Goal: Task Accomplishment & Management: Use online tool/utility

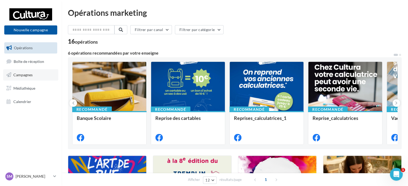
click at [29, 75] on span "Campagnes" at bounding box center [22, 75] width 19 height 5
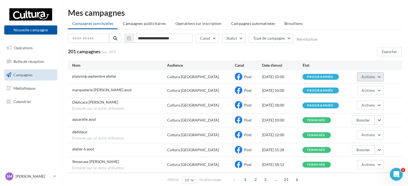
click at [381, 78] on button "Actions" at bounding box center [370, 76] width 27 height 9
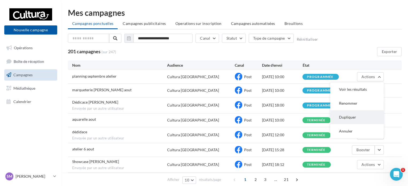
click at [356, 119] on button "Dupliquer" at bounding box center [357, 117] width 54 height 14
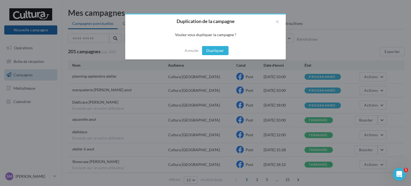
click at [218, 50] on button "Dupliquer" at bounding box center [215, 50] width 26 height 9
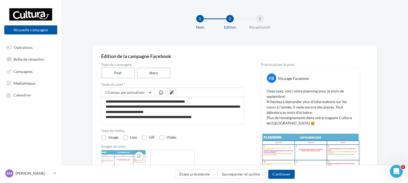
scroll to position [0, 0]
click at [155, 73] on label "Story" at bounding box center [153, 72] width 34 height 11
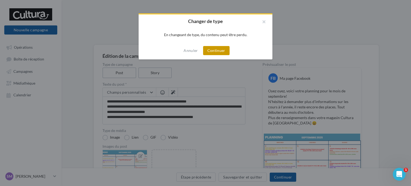
click at [211, 51] on button "Continuer" at bounding box center [216, 50] width 26 height 9
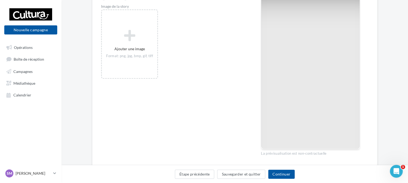
scroll to position [0, 0]
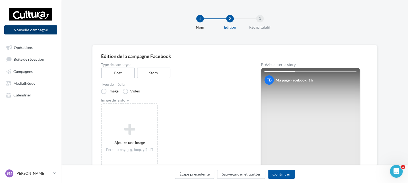
click at [28, 32] on button "Nouvelle campagne" at bounding box center [30, 29] width 53 height 9
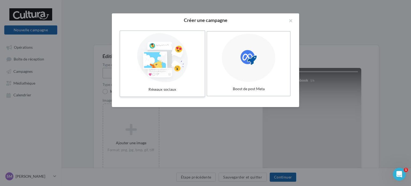
click at [162, 58] on div at bounding box center [162, 57] width 80 height 49
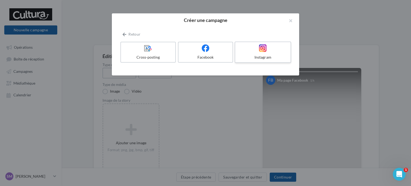
click at [253, 50] on div at bounding box center [262, 48] width 51 height 8
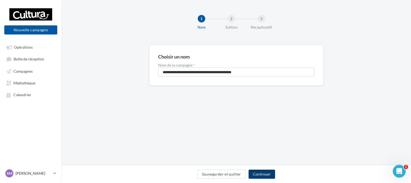
click at [264, 173] on button "Continuer" at bounding box center [262, 174] width 26 height 9
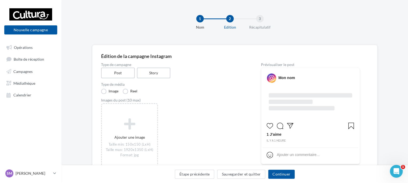
click at [281, 78] on div "Mon nom" at bounding box center [287, 77] width 17 height 5
click at [269, 79] on icon at bounding box center [271, 78] width 9 height 9
click at [55, 176] on icon at bounding box center [54, 173] width 3 height 5
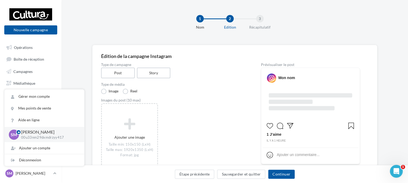
click at [76, 77] on div "Édition de la campagne Instagram Type de campagne Post Story Type de média Imag…" at bounding box center [235, 167] width 347 height 244
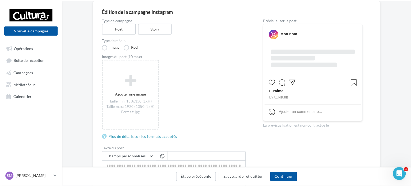
scroll to position [46, 0]
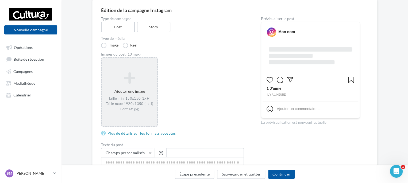
click at [128, 82] on icon at bounding box center [129, 78] width 51 height 13
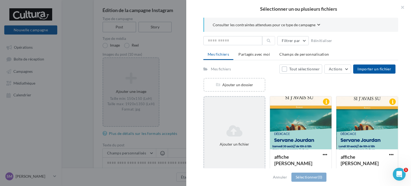
click at [230, 135] on icon at bounding box center [234, 130] width 56 height 13
